Goal: Task Accomplishment & Management: Manage account settings

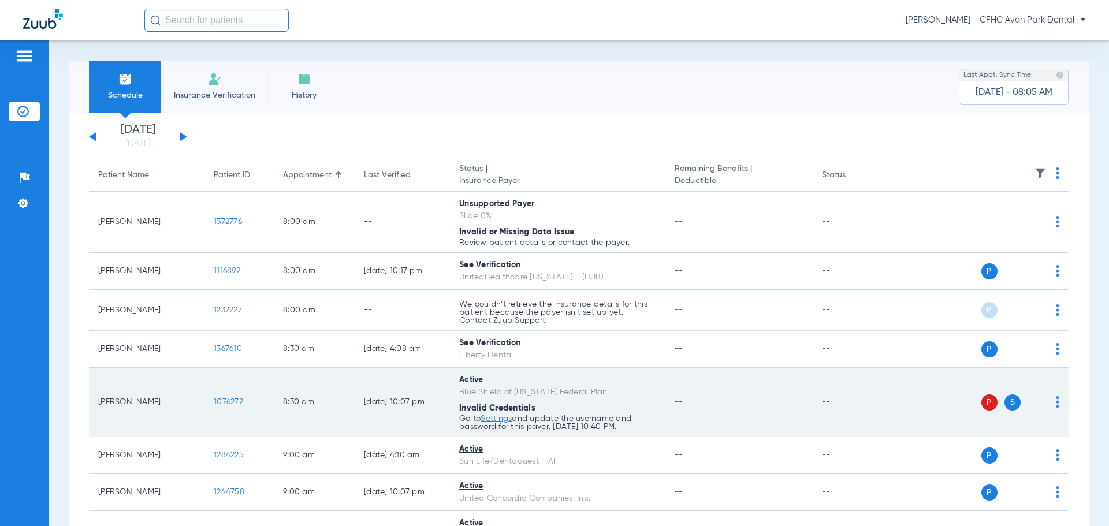
click at [493, 417] on link "Settings" at bounding box center [495, 419] width 31 height 8
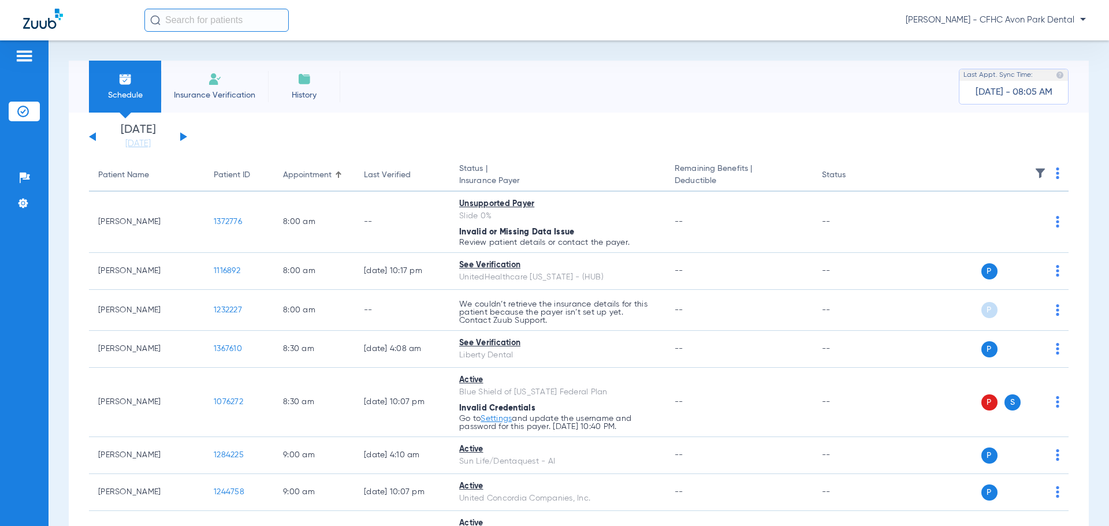
click at [181, 136] on button at bounding box center [183, 136] width 7 height 9
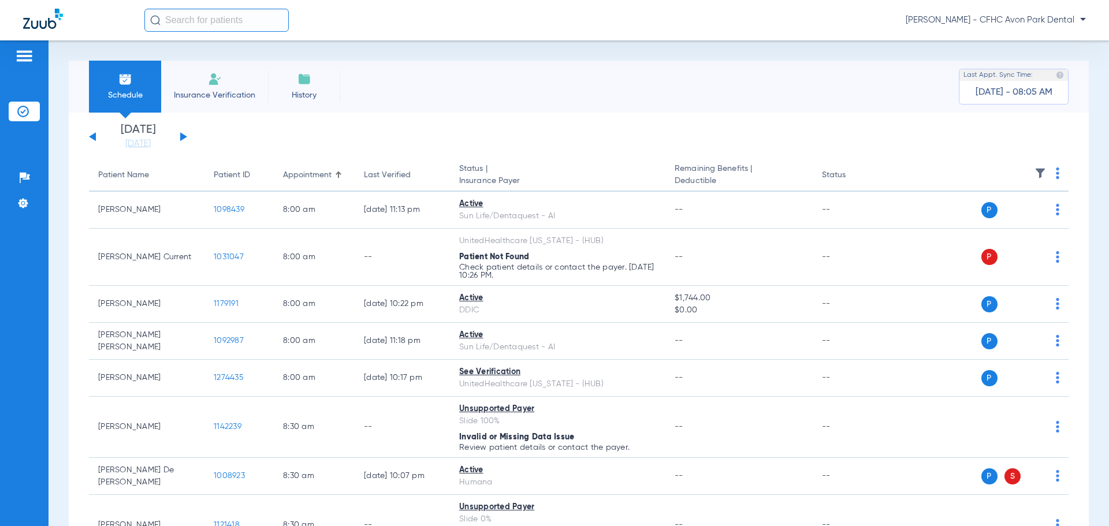
click at [214, 80] on img at bounding box center [215, 79] width 14 height 14
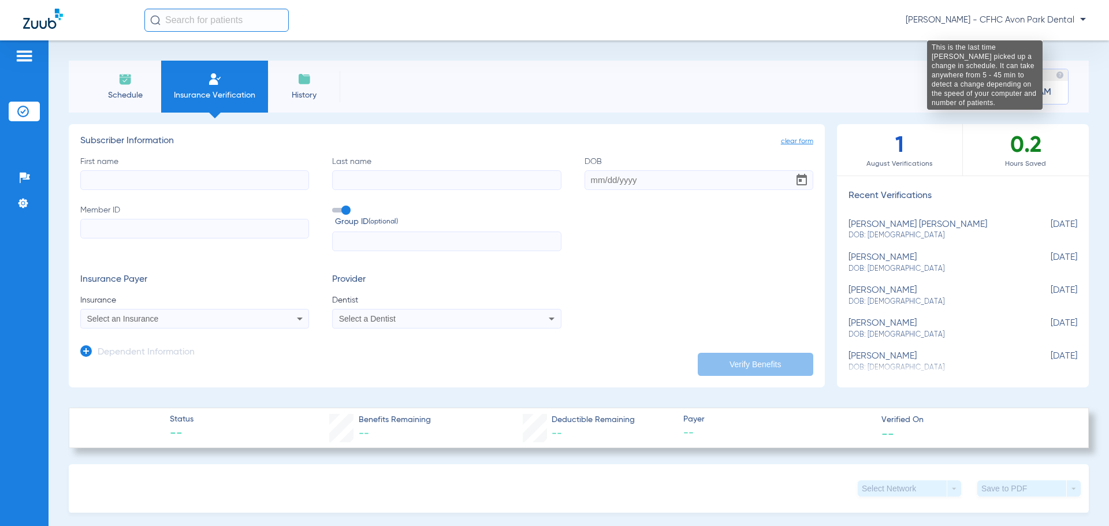
click at [655, 72] on img at bounding box center [1060, 75] width 8 height 8
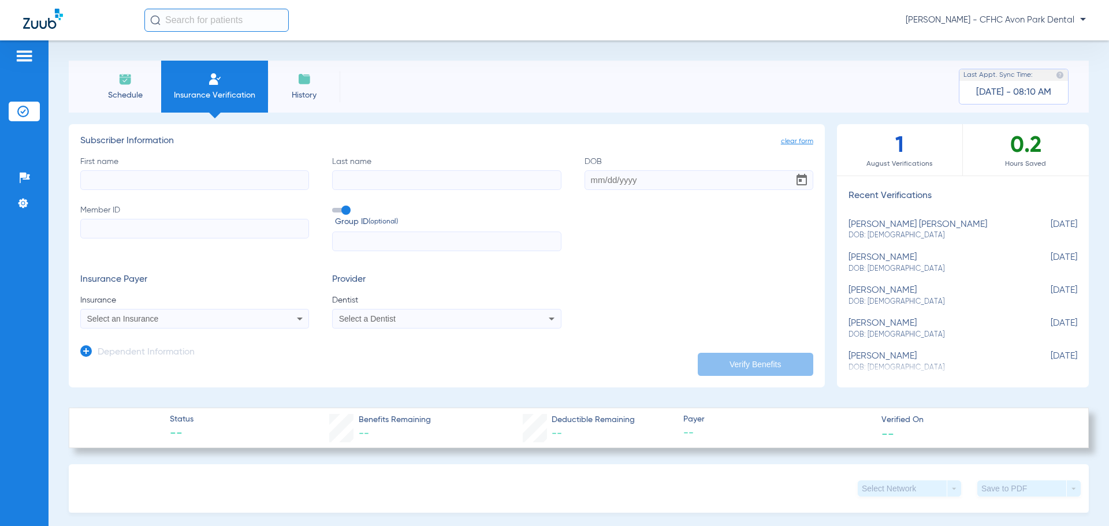
click at [655, 72] on img at bounding box center [1060, 75] width 8 height 8
click at [655, 71] on div "Schedule Insurance Verification History Last Appt. Sync Time: Today - 08:10 AM" at bounding box center [579, 87] width 1020 height 52
click at [655, 24] on span "[PERSON_NAME] - CFHC Avon Park Dental" at bounding box center [995, 20] width 180 height 12
click at [655, 81] on div at bounding box center [554, 263] width 1109 height 526
click at [24, 202] on img at bounding box center [23, 203] width 12 height 12
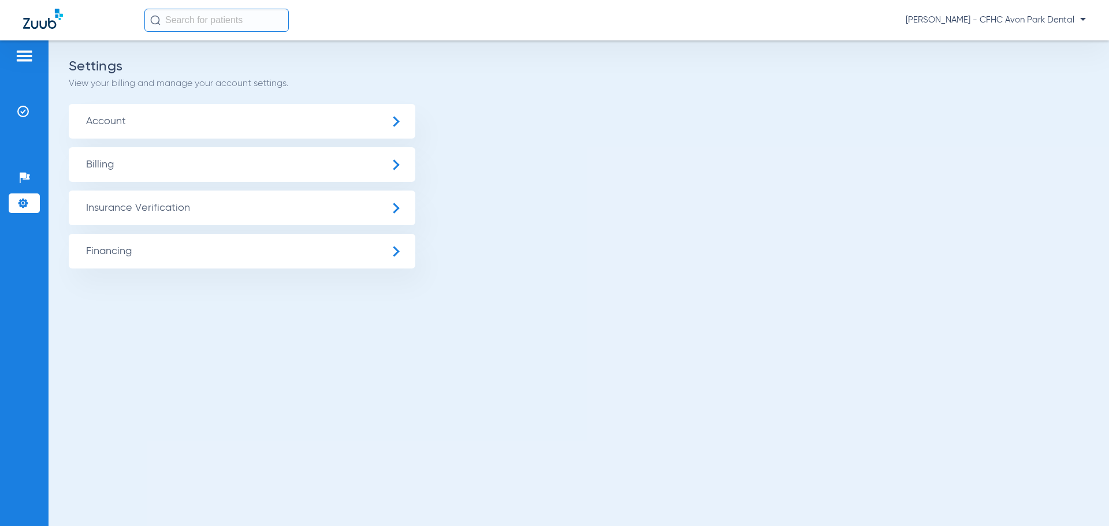
click at [396, 204] on span "Insurance Verification" at bounding box center [242, 208] width 346 height 35
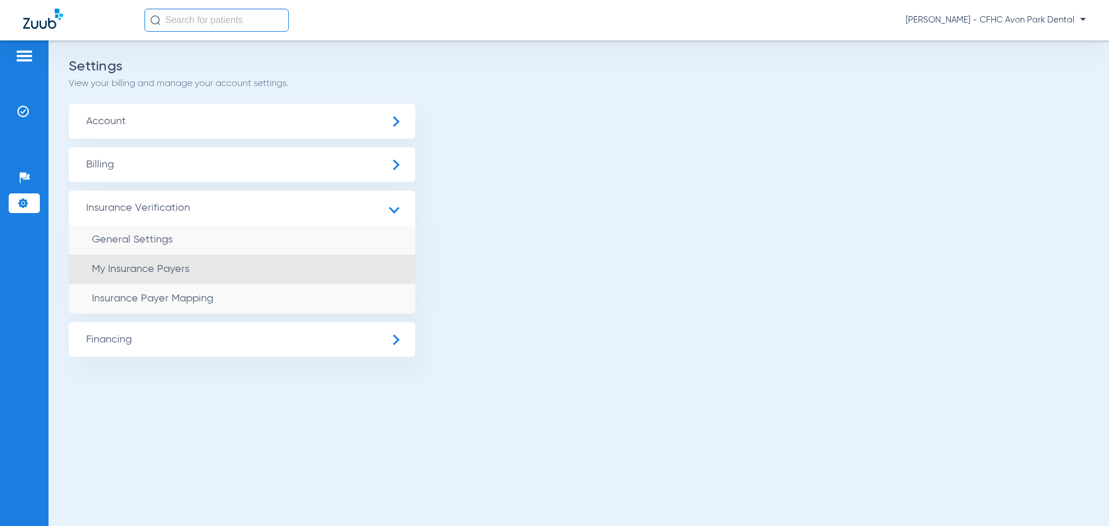
click at [122, 266] on span "My Insurance Payers" at bounding box center [141, 269] width 98 height 10
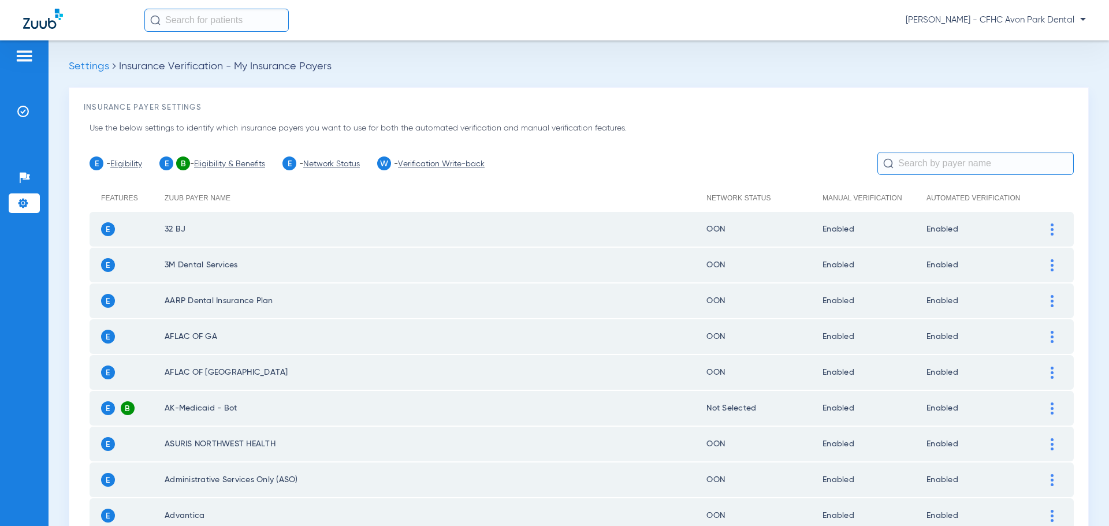
click at [655, 191] on th "Automated Verification" at bounding box center [983, 197] width 115 height 27
click at [655, 199] on th "Automated Verification" at bounding box center [983, 197] width 115 height 27
click at [211, 161] on link "Eligibility & Benefits" at bounding box center [229, 164] width 71 height 8
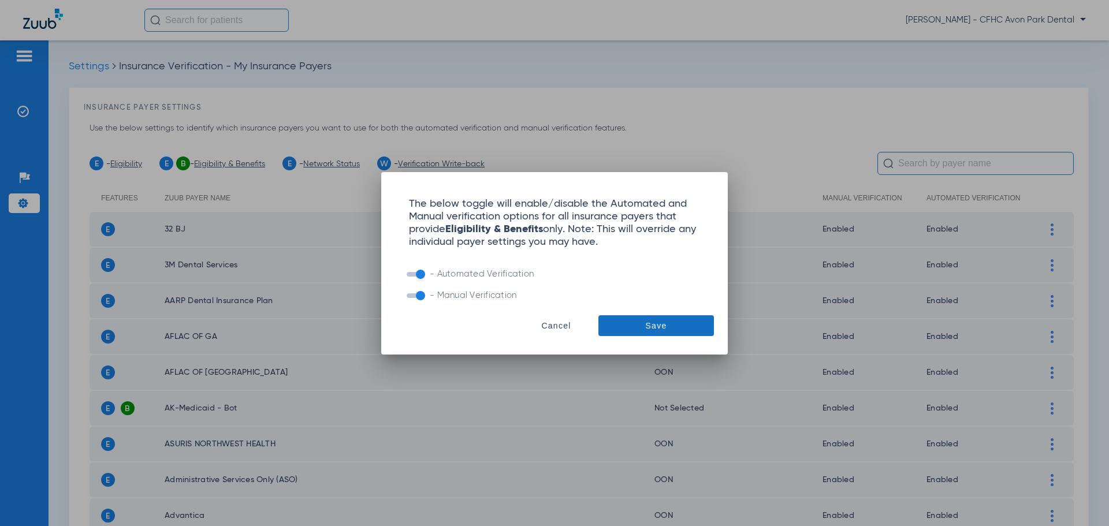
click at [653, 326] on span "Save" at bounding box center [656, 326] width 21 height 12
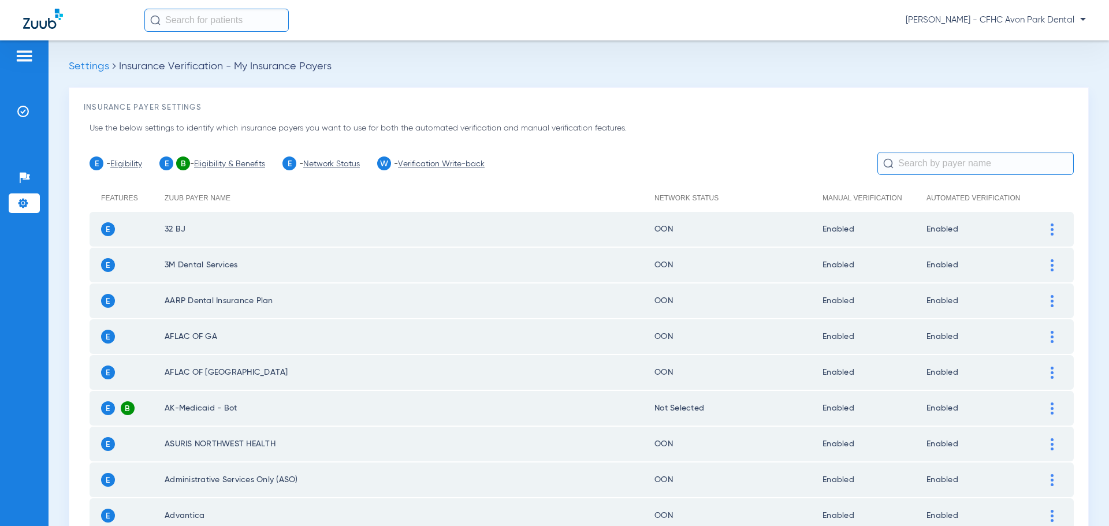
click at [128, 165] on link "Eligibility" at bounding box center [126, 164] width 32 height 8
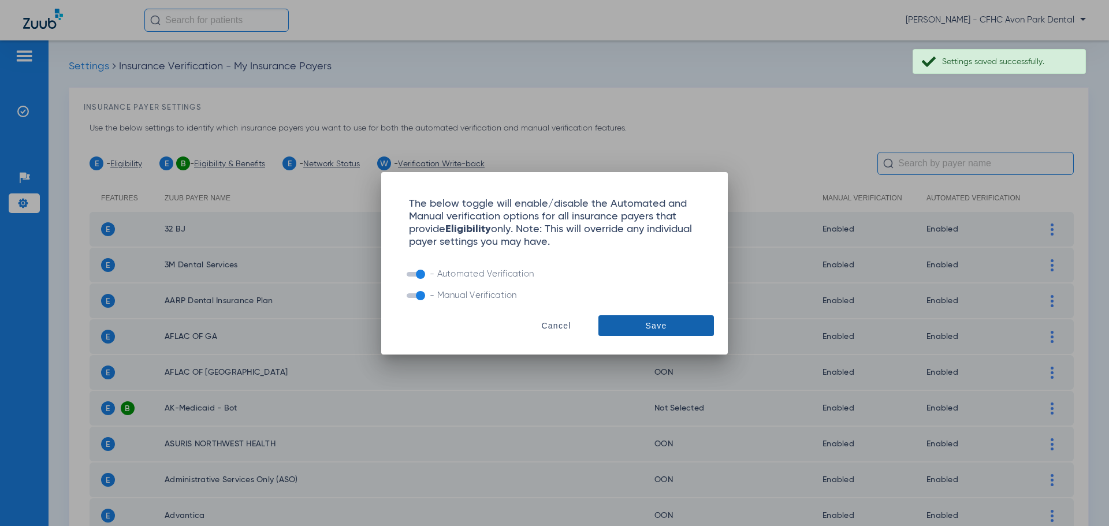
click at [620, 327] on span at bounding box center [655, 326] width 115 height 28
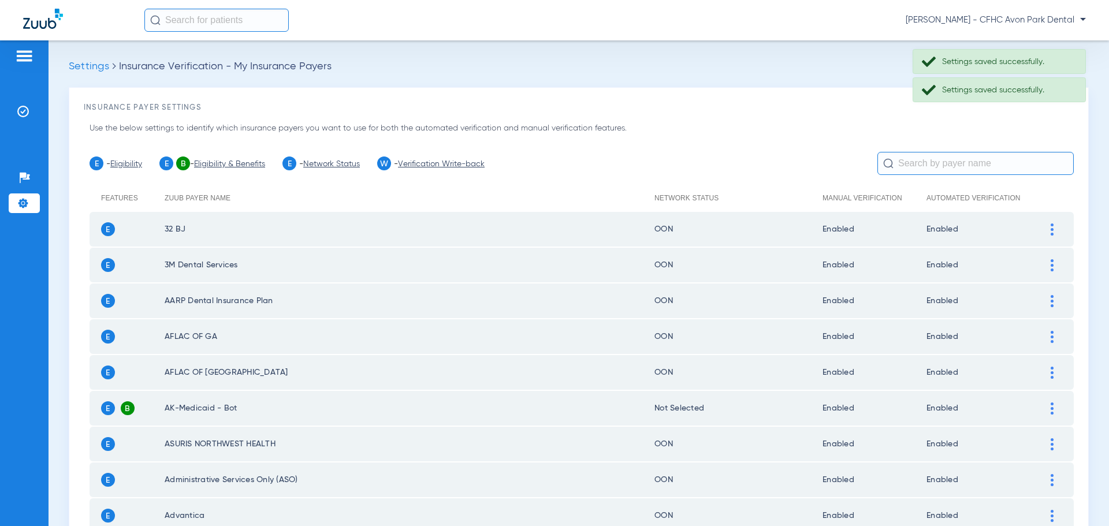
click at [447, 164] on link "Verification Write-back" at bounding box center [441, 164] width 87 height 8
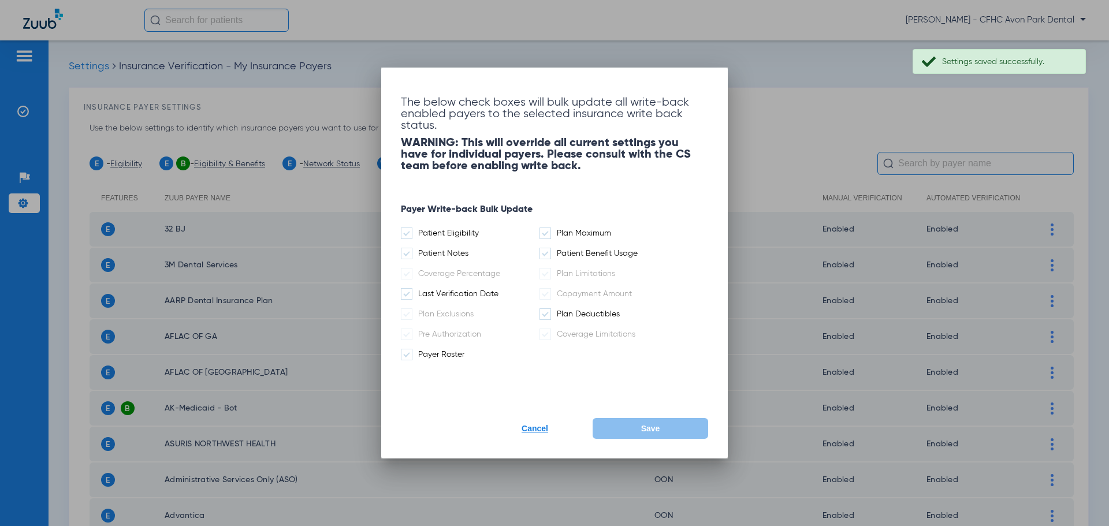
click at [274, 171] on div at bounding box center [554, 263] width 1109 height 526
drag, startPoint x: 531, startPoint y: 424, endPoint x: 516, endPoint y: 360, distance: 65.1
click at [532, 424] on button "Cancel" at bounding box center [534, 428] width 115 height 21
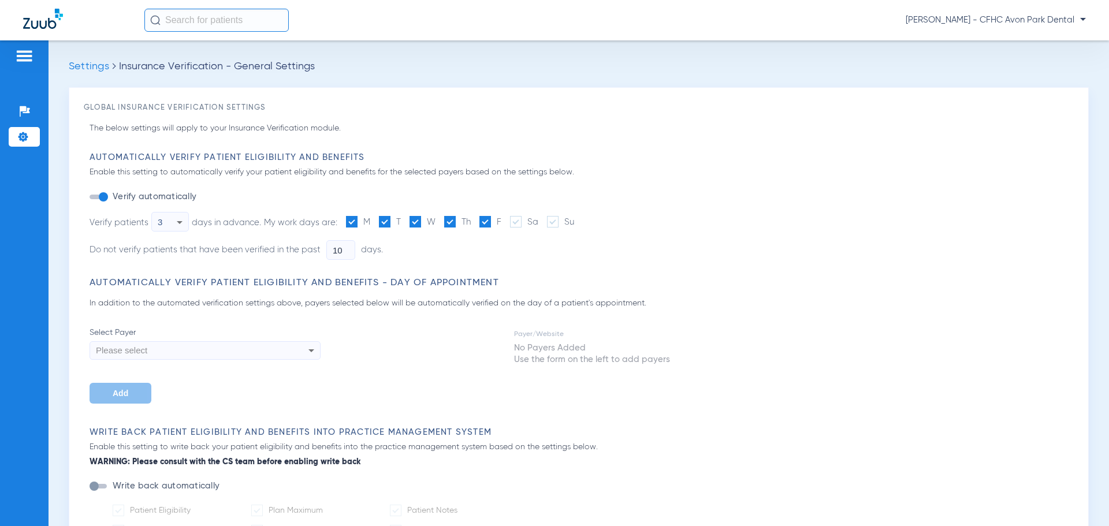
type input "1"
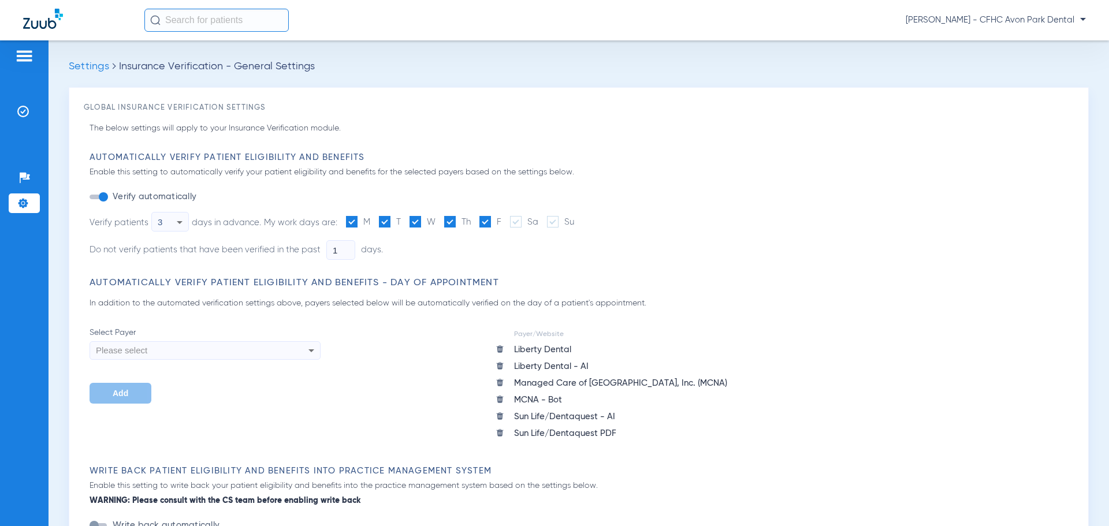
click at [314, 349] on icon at bounding box center [311, 350] width 6 height 3
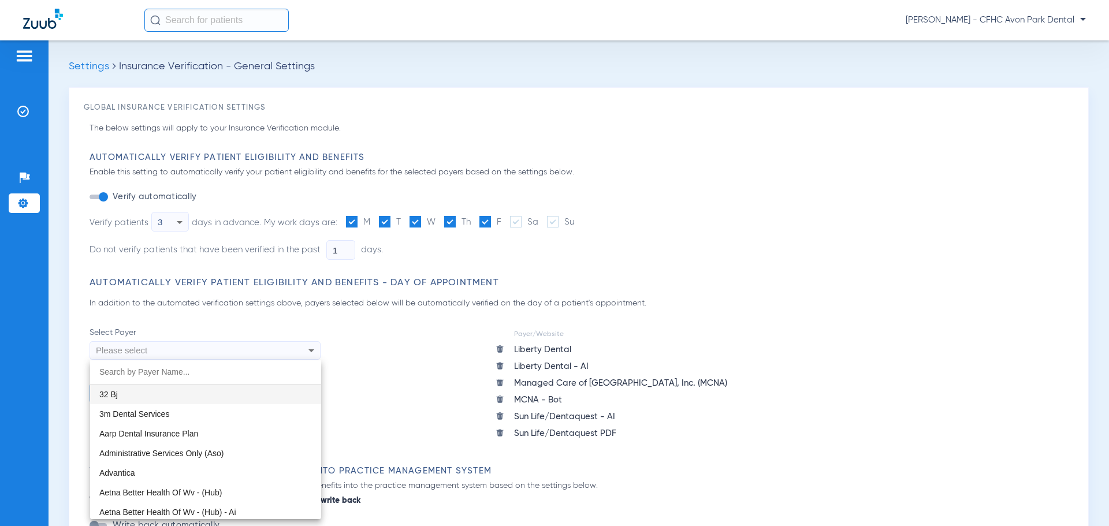
click at [387, 324] on div at bounding box center [554, 263] width 1109 height 526
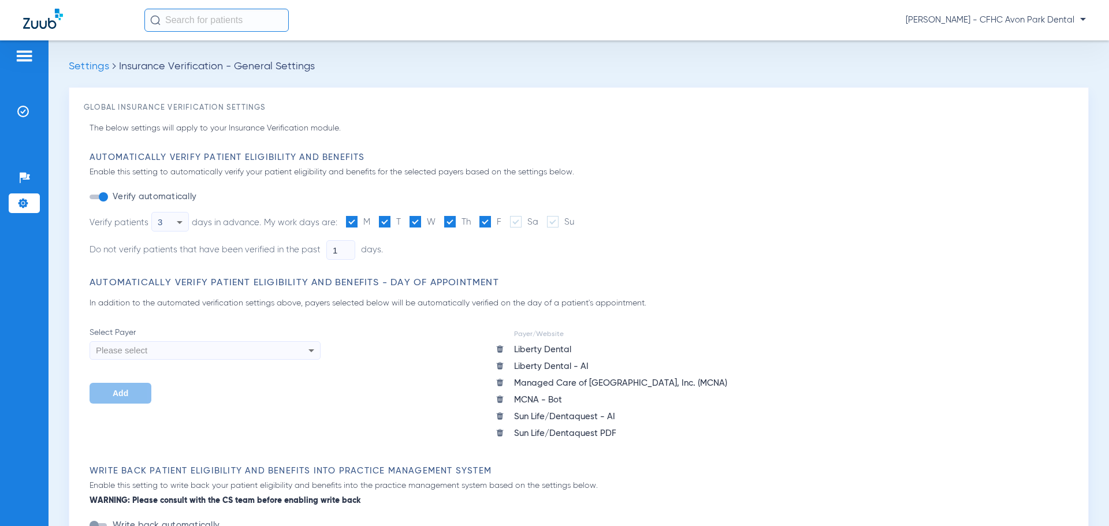
click at [312, 348] on icon at bounding box center [311, 351] width 14 height 14
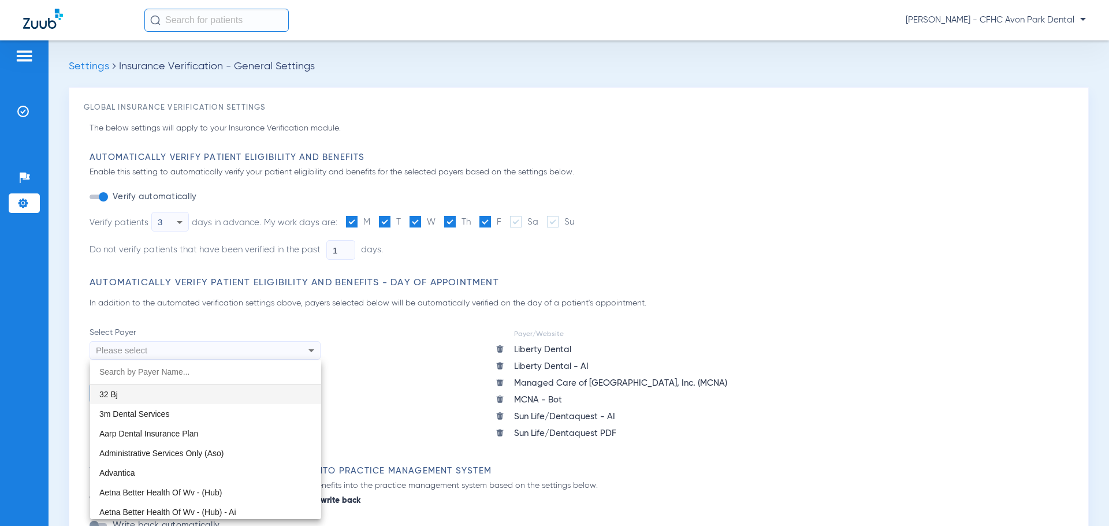
click at [632, 237] on div at bounding box center [554, 263] width 1109 height 526
